Goal: Information Seeking & Learning: Learn about a topic

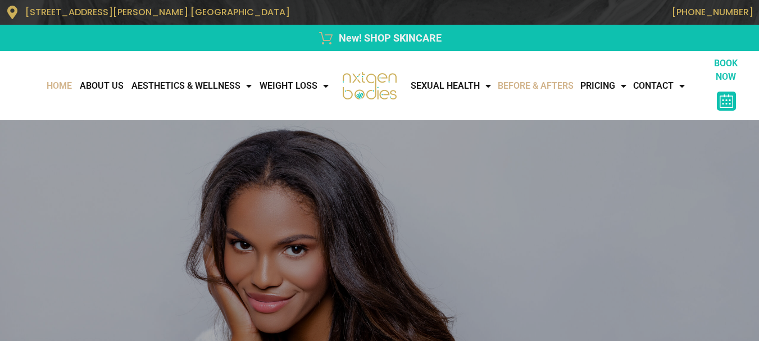
click at [532, 75] on link "Before & Afters" at bounding box center [535, 86] width 83 height 22
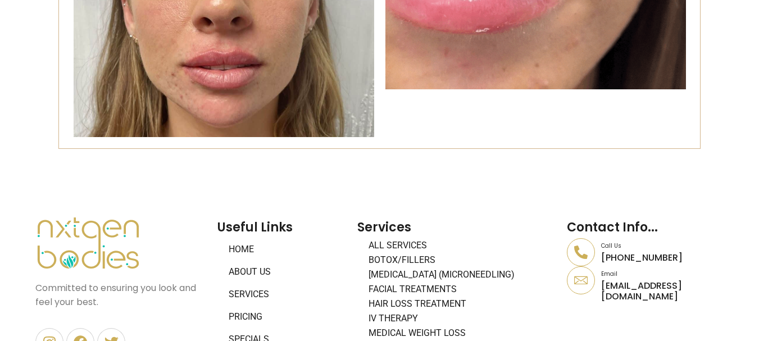
scroll to position [4102, 0]
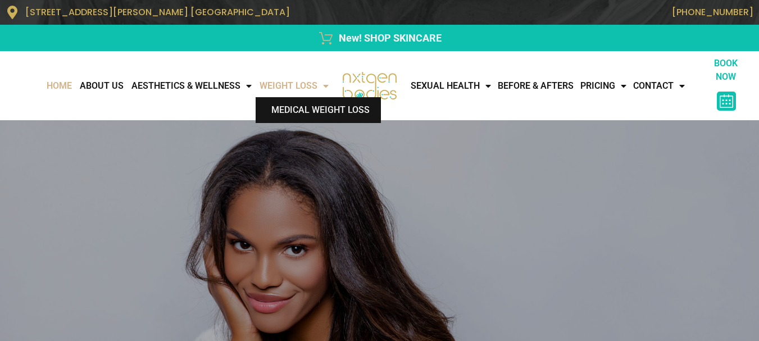
click at [287, 108] on link "Medical Weight Loss" at bounding box center [318, 110] width 125 height 26
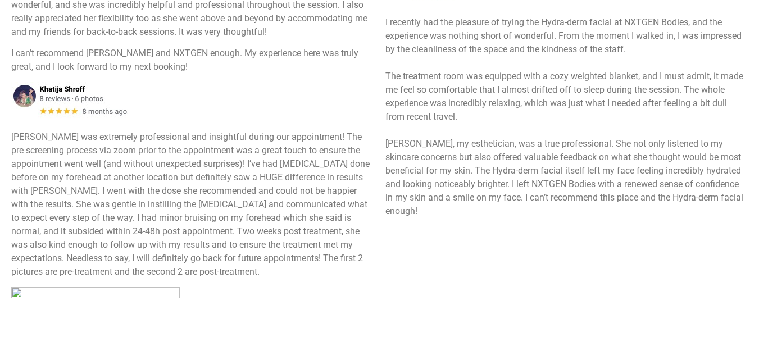
scroll to position [618, 0]
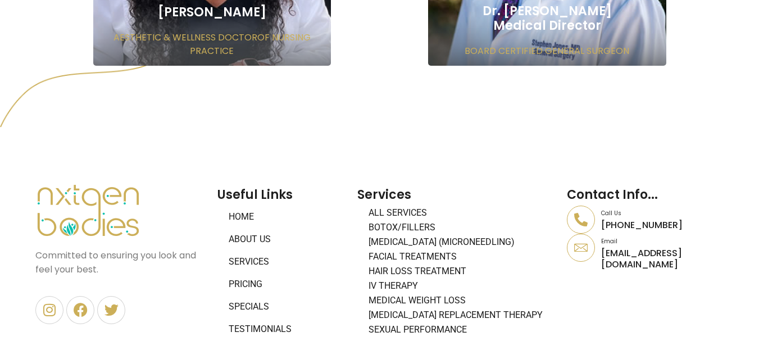
scroll to position [1097, 0]
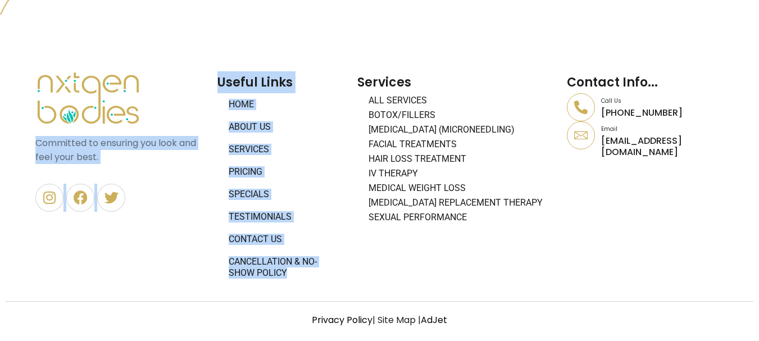
drag, startPoint x: 210, startPoint y: 102, endPoint x: 306, endPoint y: 276, distance: 198.9
click at [306, 276] on div "Committed to ensuring you look and feel your best. Instagram Facebook Twitter U…" at bounding box center [380, 178] width 700 height 224
click at [188, 276] on div "Committed to ensuring you look and feel your best. Instagram Facebook Twitter" at bounding box center [121, 178] width 182 height 224
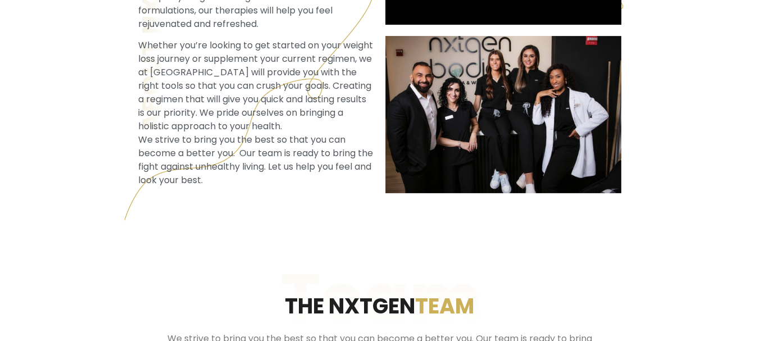
scroll to position [0, 0]
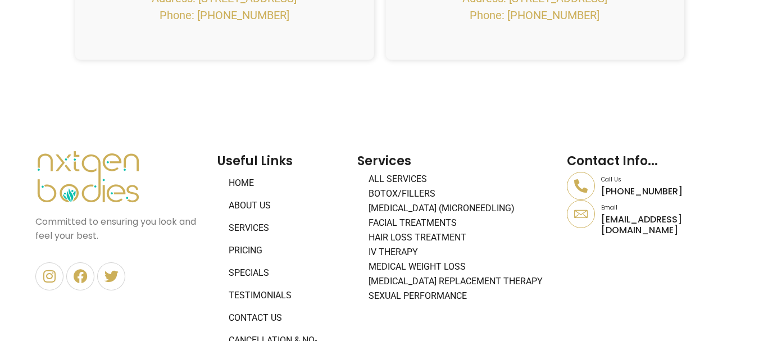
scroll to position [4821, 0]
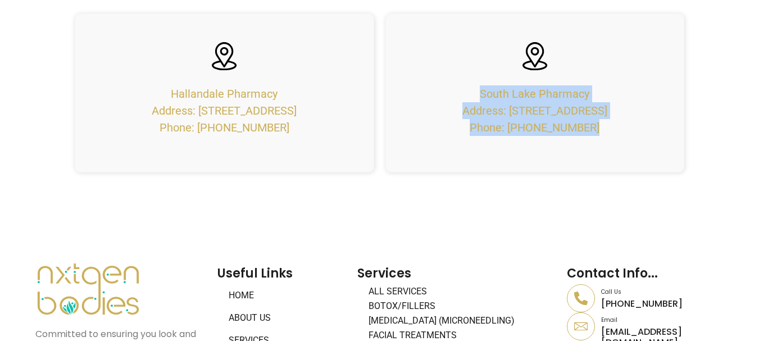
drag, startPoint x: 479, startPoint y: 124, endPoint x: 593, endPoint y: 160, distance: 119.8
click at [593, 136] on p "South Lake Pharmacy Address: 38101 5th Ave, Zephyrhills, FL 33542 Phone: (813) …" at bounding box center [534, 110] width 145 height 51
click at [462, 136] on p "South Lake Pharmacy Address: 38101 5th Ave, Zephyrhills, FL 33542 Phone: (813) …" at bounding box center [534, 110] width 145 height 51
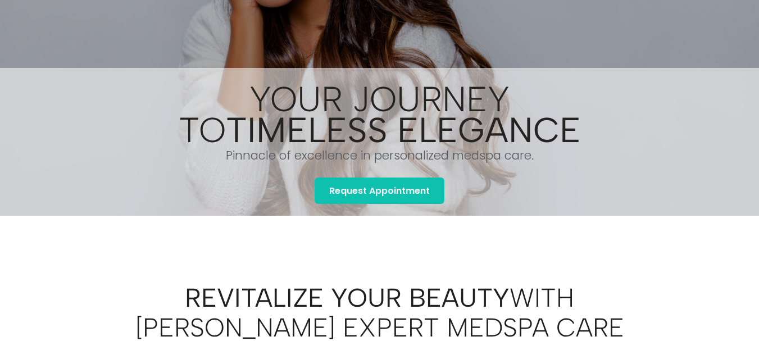
scroll to position [0, 0]
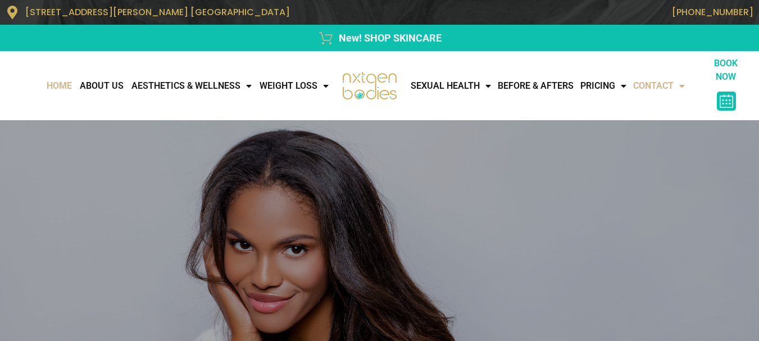
click at [674, 93] on span "Menu" at bounding box center [679, 86] width 11 height 20
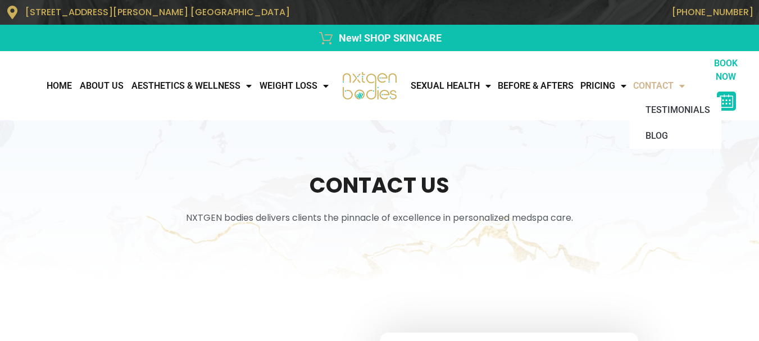
click at [674, 96] on span "Menu" at bounding box center [679, 86] width 11 height 20
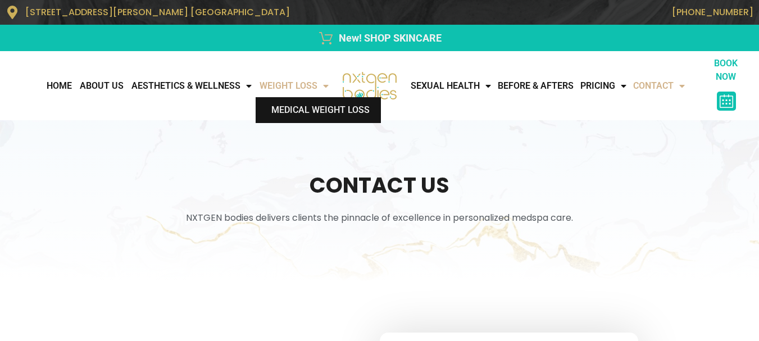
click at [315, 105] on link "Medical Weight Loss" at bounding box center [318, 110] width 125 height 26
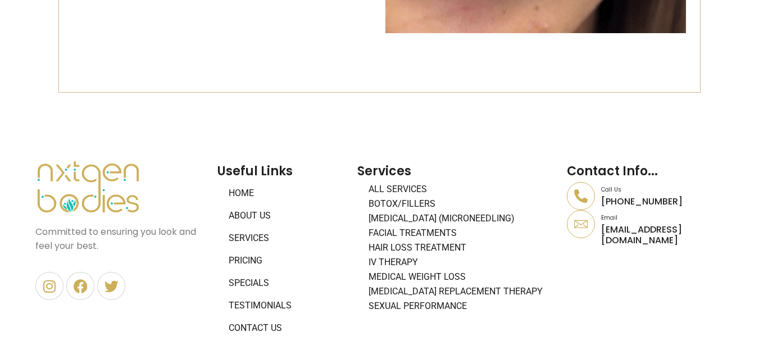
scroll to position [4327, 0]
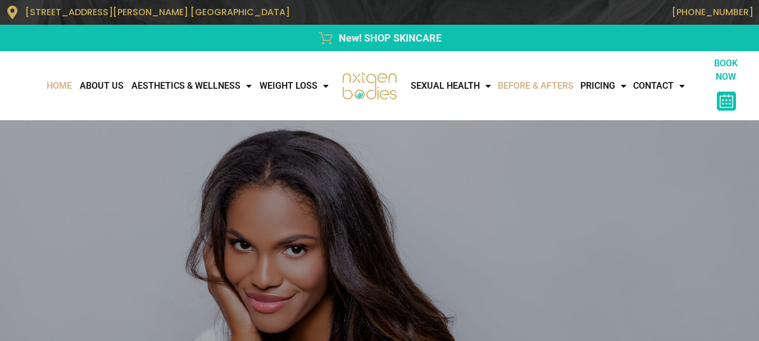
click at [545, 75] on link "Before & Afters" at bounding box center [535, 86] width 83 height 22
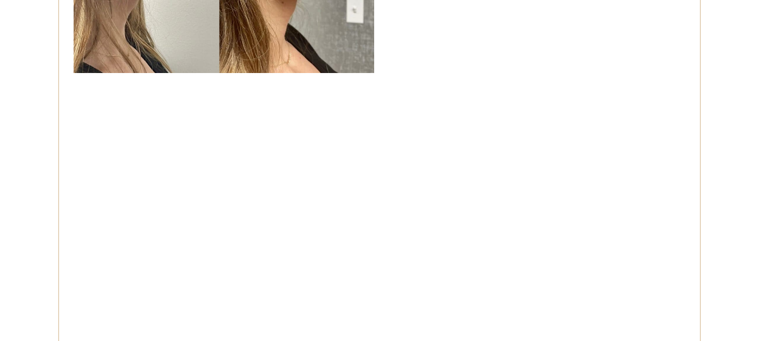
scroll to position [2529, 0]
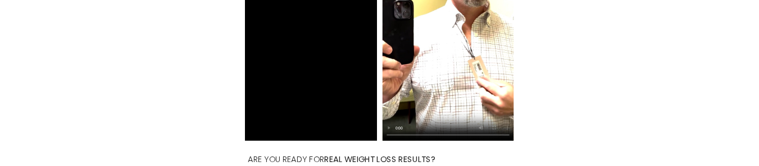
scroll to position [1590, 0]
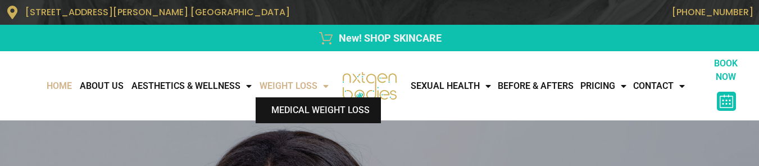
click at [308, 104] on link "Medical Weight Loss" at bounding box center [318, 110] width 125 height 26
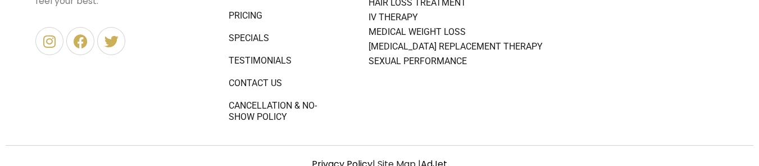
scroll to position [4939, 0]
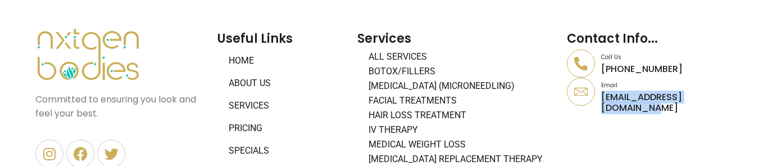
drag, startPoint x: 605, startPoint y: 79, endPoint x: 736, endPoint y: 83, distance: 131.0
click at [724, 92] on p "[EMAIL_ADDRESS][DOMAIN_NAME]" at bounding box center [662, 102] width 122 height 21
copy p "[EMAIL_ADDRESS][DOMAIN_NAME]"
drag, startPoint x: 605, startPoint y: 47, endPoint x: 658, endPoint y: 47, distance: 53.4
click at [658, 63] on p "[PHONE_NUMBER]" at bounding box center [662, 68] width 122 height 11
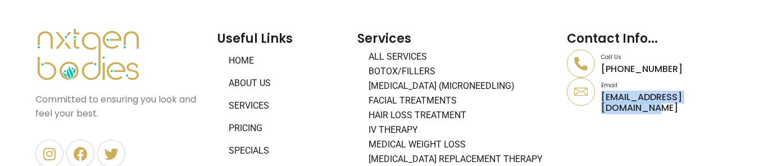
drag, startPoint x: 602, startPoint y: 51, endPoint x: 673, endPoint y: 51, distance: 70.2
click at [673, 63] on p "[PHONE_NUMBER]" at bounding box center [662, 68] width 122 height 11
copy p "[PHONE_NUMBER]"
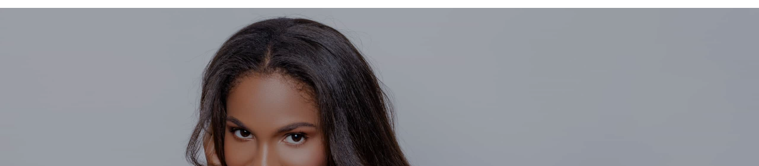
scroll to position [0, 0]
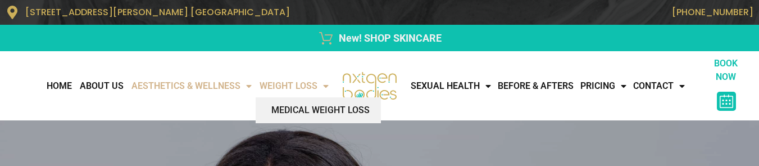
click at [246, 86] on span "Menu" at bounding box center [245, 86] width 11 height 20
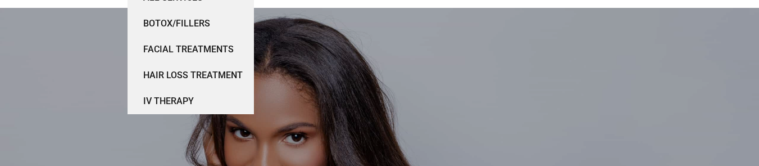
scroll to position [56, 0]
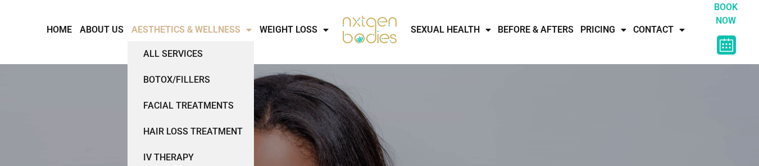
click at [160, 29] on link "AESTHETICS & WELLNESS" at bounding box center [192, 30] width 128 height 22
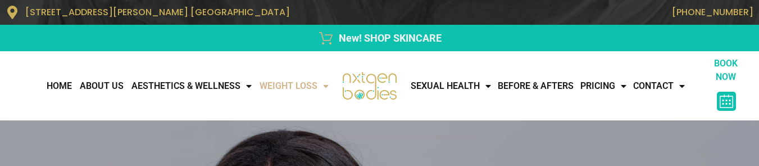
click at [289, 92] on link "WEIGHT LOSS" at bounding box center [294, 86] width 77 height 22
click at [288, 89] on link "WEIGHT LOSS" at bounding box center [294, 86] width 77 height 22
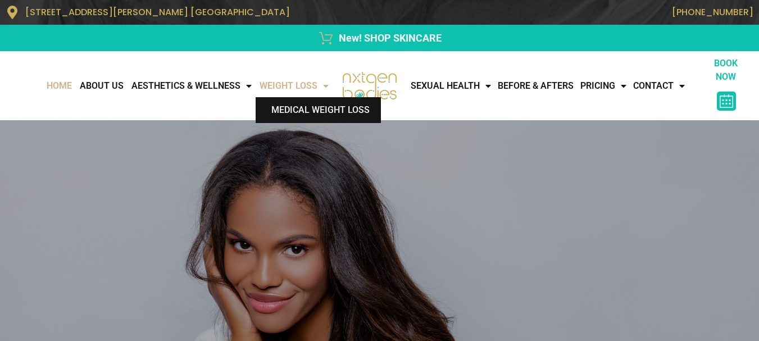
click at [298, 104] on link "Medical Weight Loss" at bounding box center [318, 110] width 125 height 26
